Goal: Task Accomplishment & Management: Complete application form

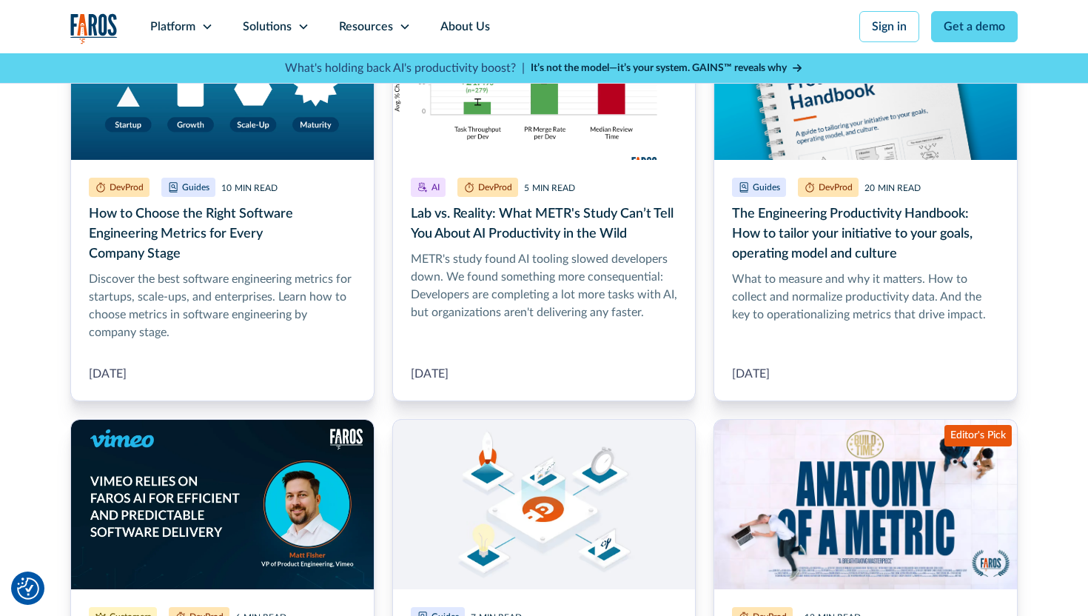
scroll to position [1428, 0]
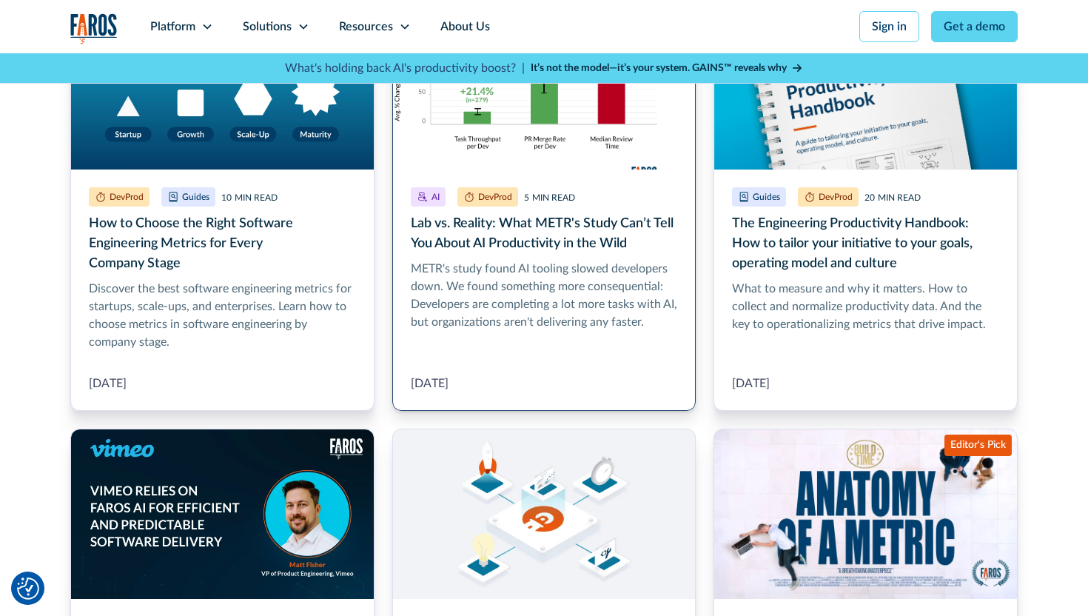
type input "metr"
click at [587, 233] on link "Lab vs. Reality: What METR's Study Can’t Tell You About AI Productivity in the …" at bounding box center [544, 205] width 304 height 412
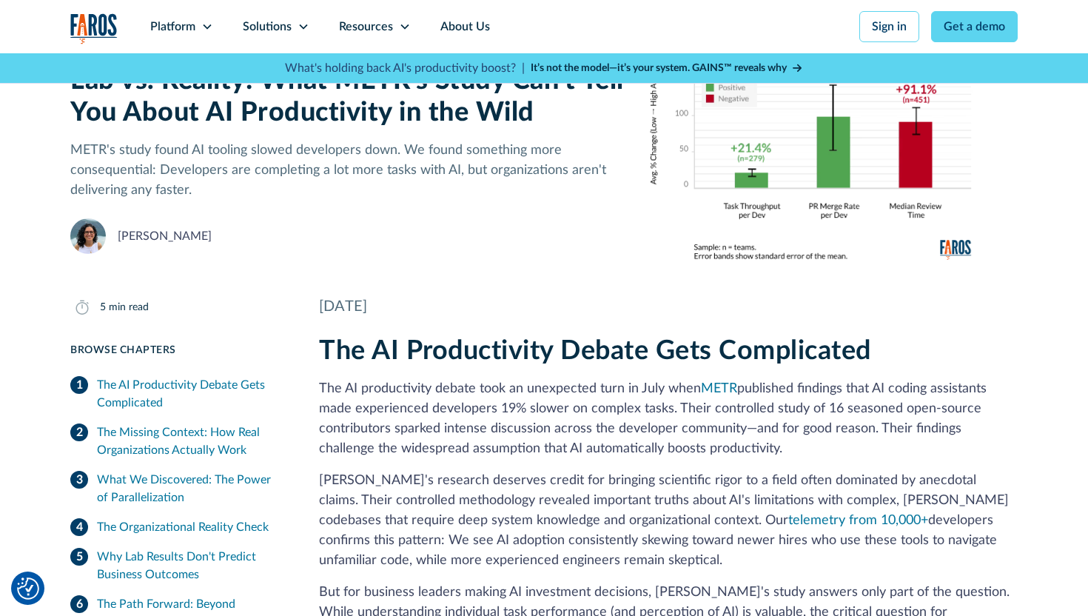
scroll to position [170, 0]
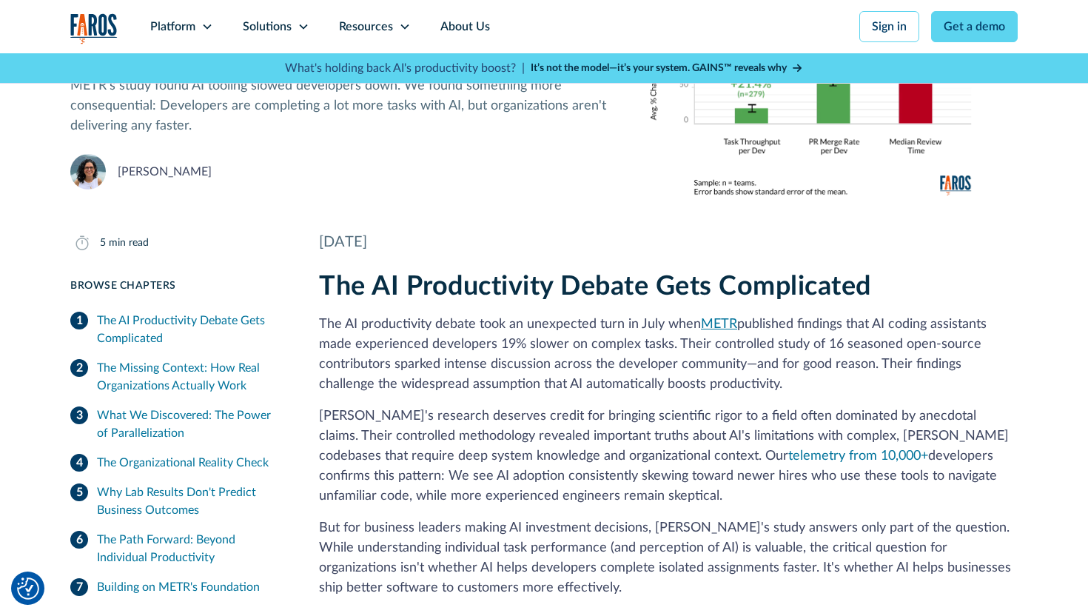
click at [720, 328] on link "METR" at bounding box center [719, 324] width 36 height 13
click at [390, 23] on div "Resources" at bounding box center [366, 27] width 54 height 18
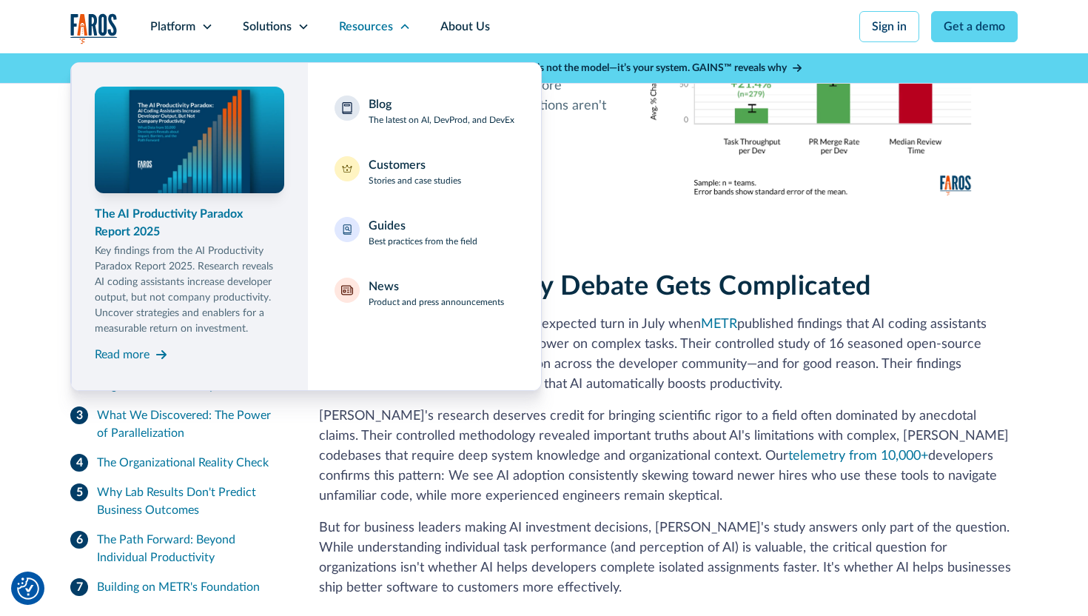
click at [168, 218] on div "The AI Productivity Paradox Report 2025" at bounding box center [190, 223] width 190 height 36
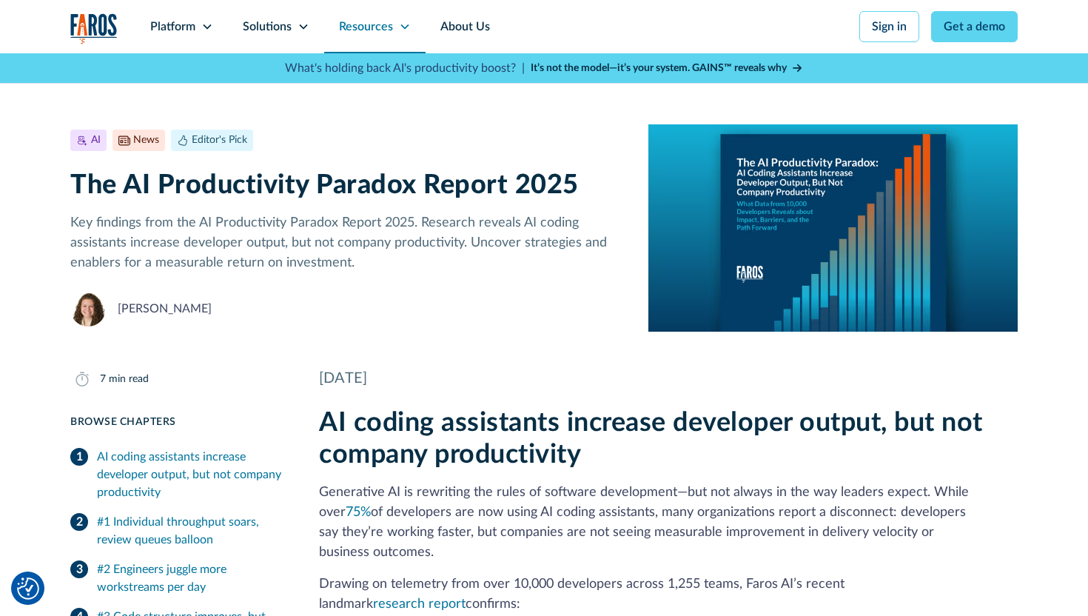
click at [406, 27] on icon at bounding box center [405, 27] width 12 height 12
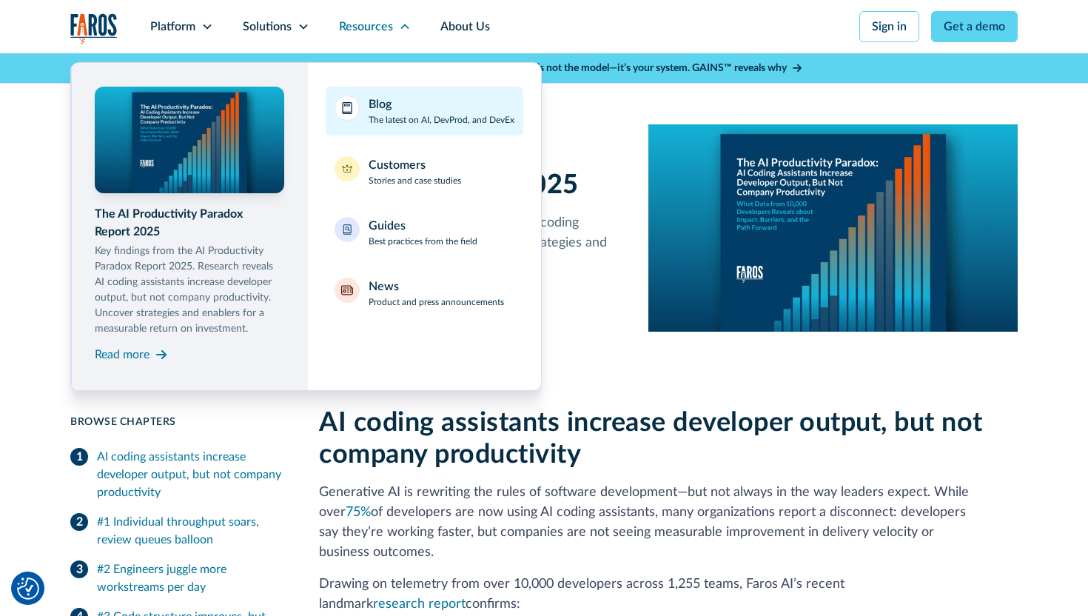
click at [420, 114] on p "The latest on AI, DevProd, and DevEx" at bounding box center [442, 119] width 146 height 13
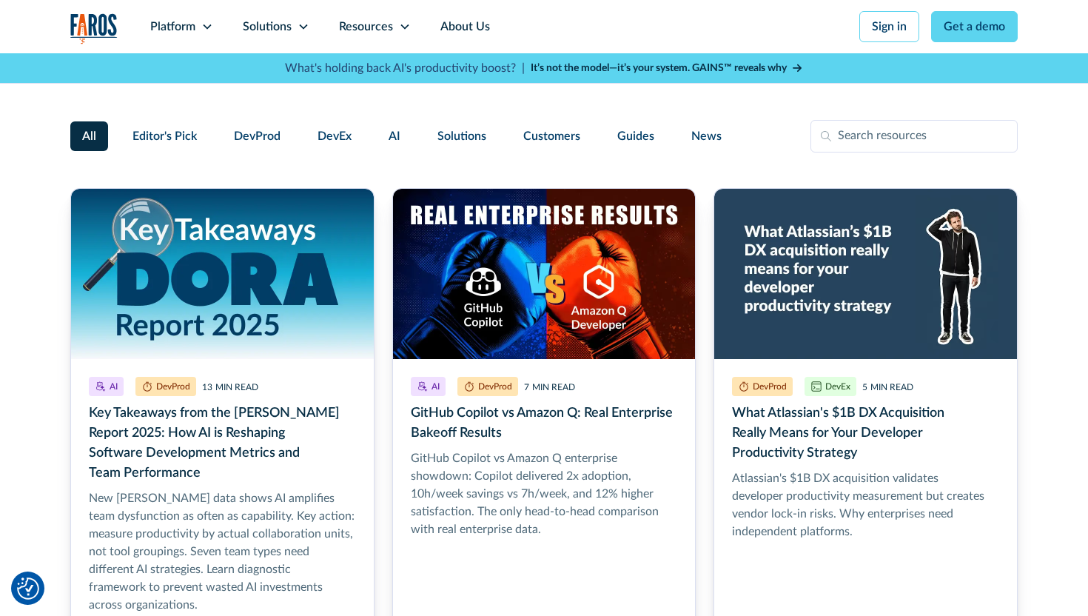
scroll to position [365, 0]
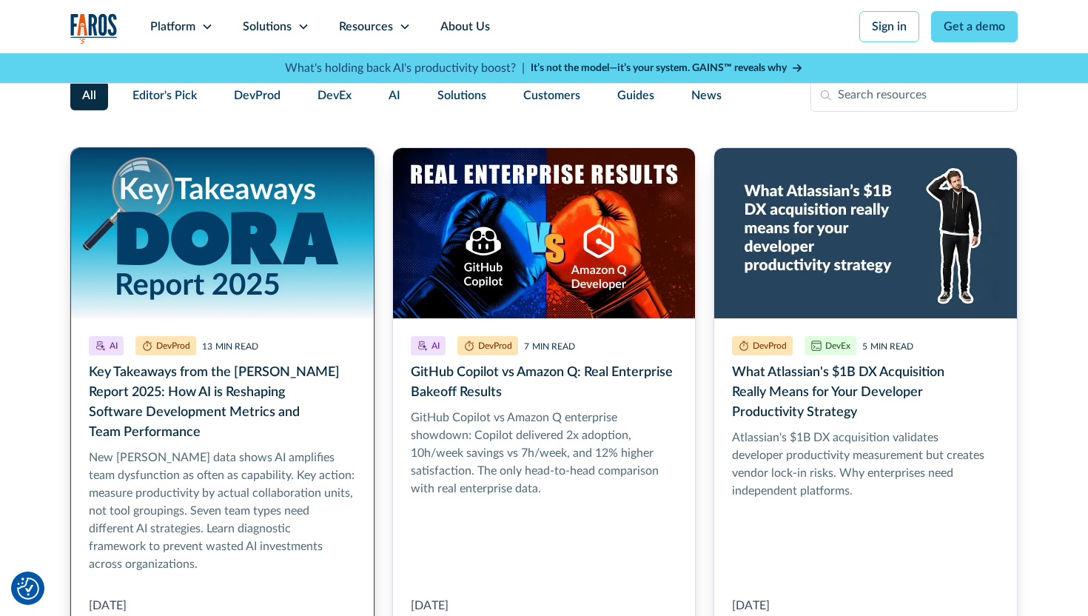
click at [261, 377] on link "Key Takeaways from the DORA Report 2025: How AI is Reshaping Software Developme…" at bounding box center [222, 390] width 304 height 486
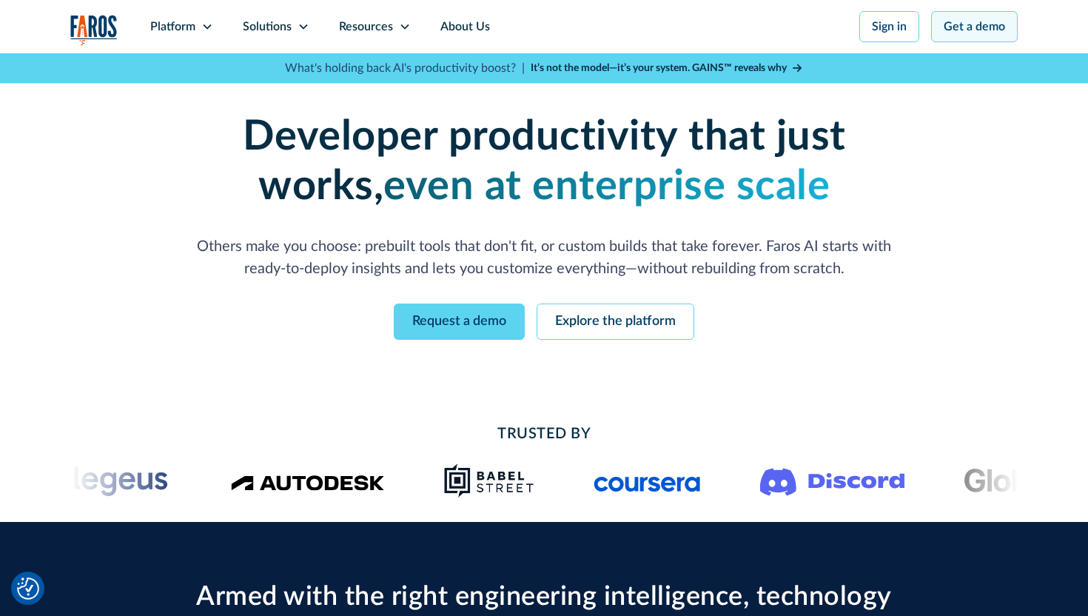
click at [982, 27] on link "Get a demo" at bounding box center [974, 26] width 87 height 31
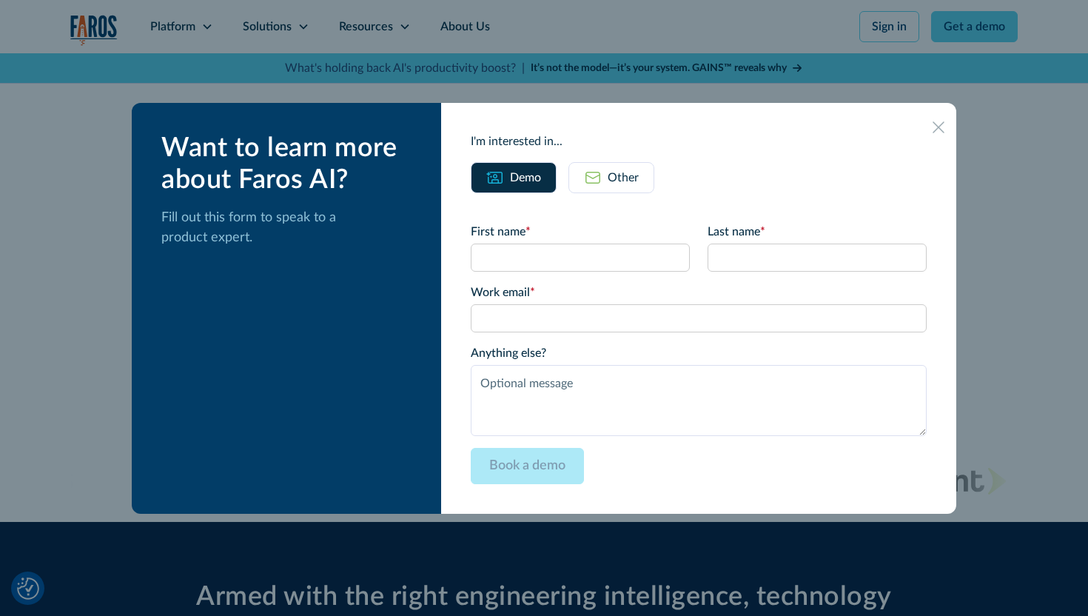
click at [622, 271] on form "First name * Last name * Work email * Please enter a valid business email addre…" at bounding box center [699, 353] width 456 height 261
click at [630, 252] on input "First name *" at bounding box center [580, 258] width 219 height 28
type input "Naom"
type input "[PERSON_NAME]"
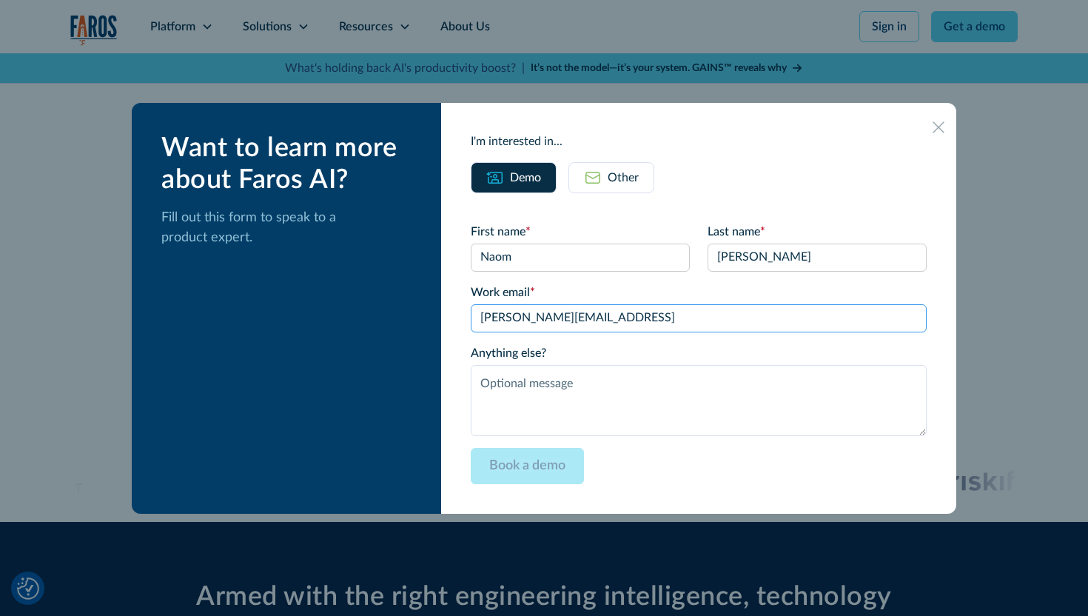
type input "[PERSON_NAME][EMAIL_ADDRESS]"
click at [692, 349] on label "Anything else?" at bounding box center [699, 353] width 456 height 18
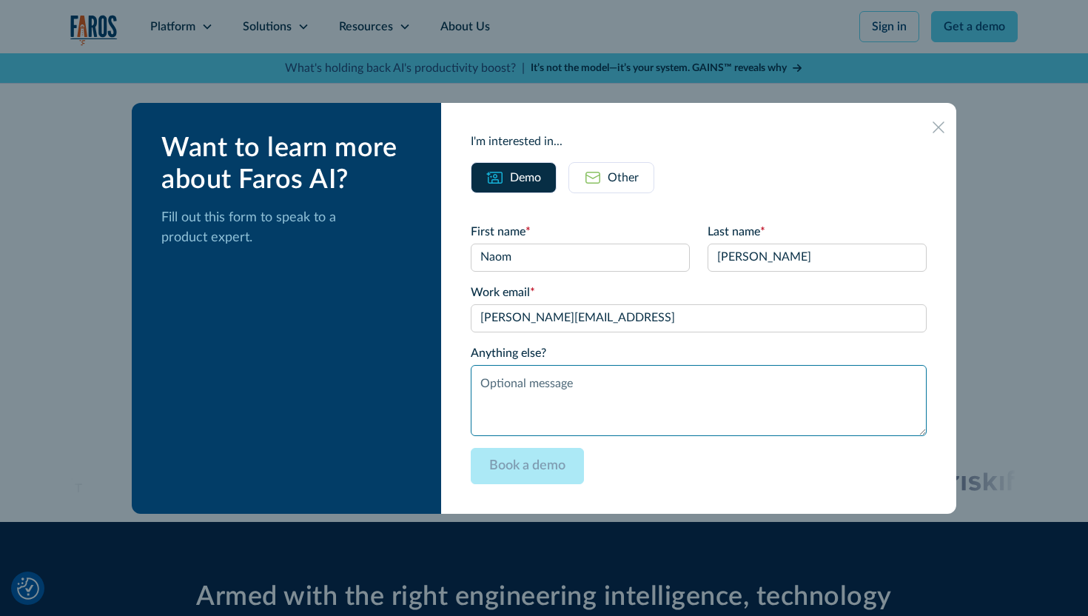
click at [692, 365] on textarea "Anything else?" at bounding box center [699, 400] width 456 height 71
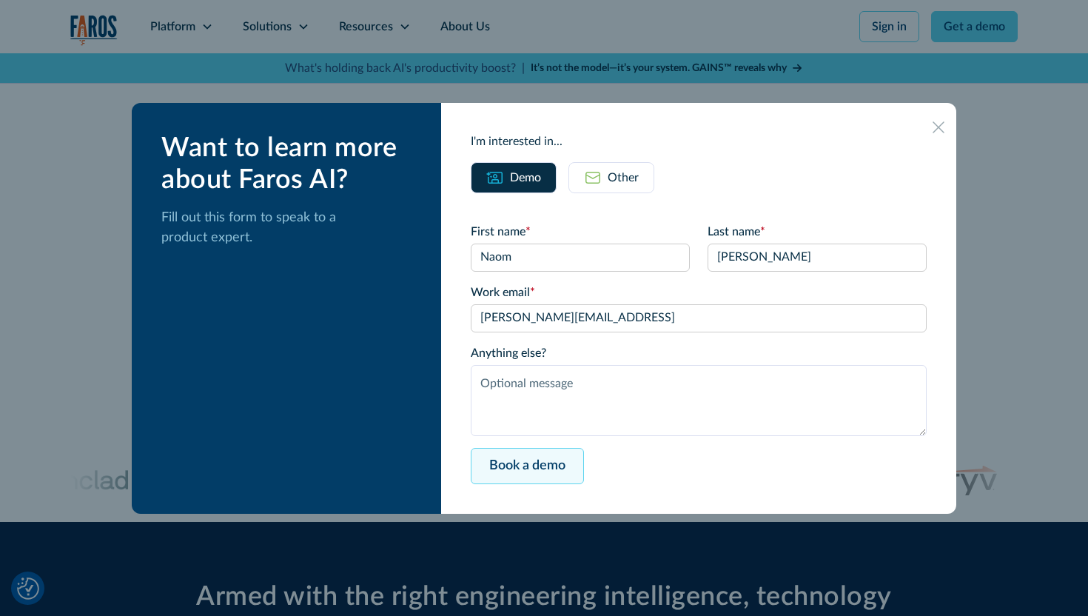
click at [554, 469] on input "Book a demo" at bounding box center [527, 466] width 113 height 36
